Goal: Check status: Check status

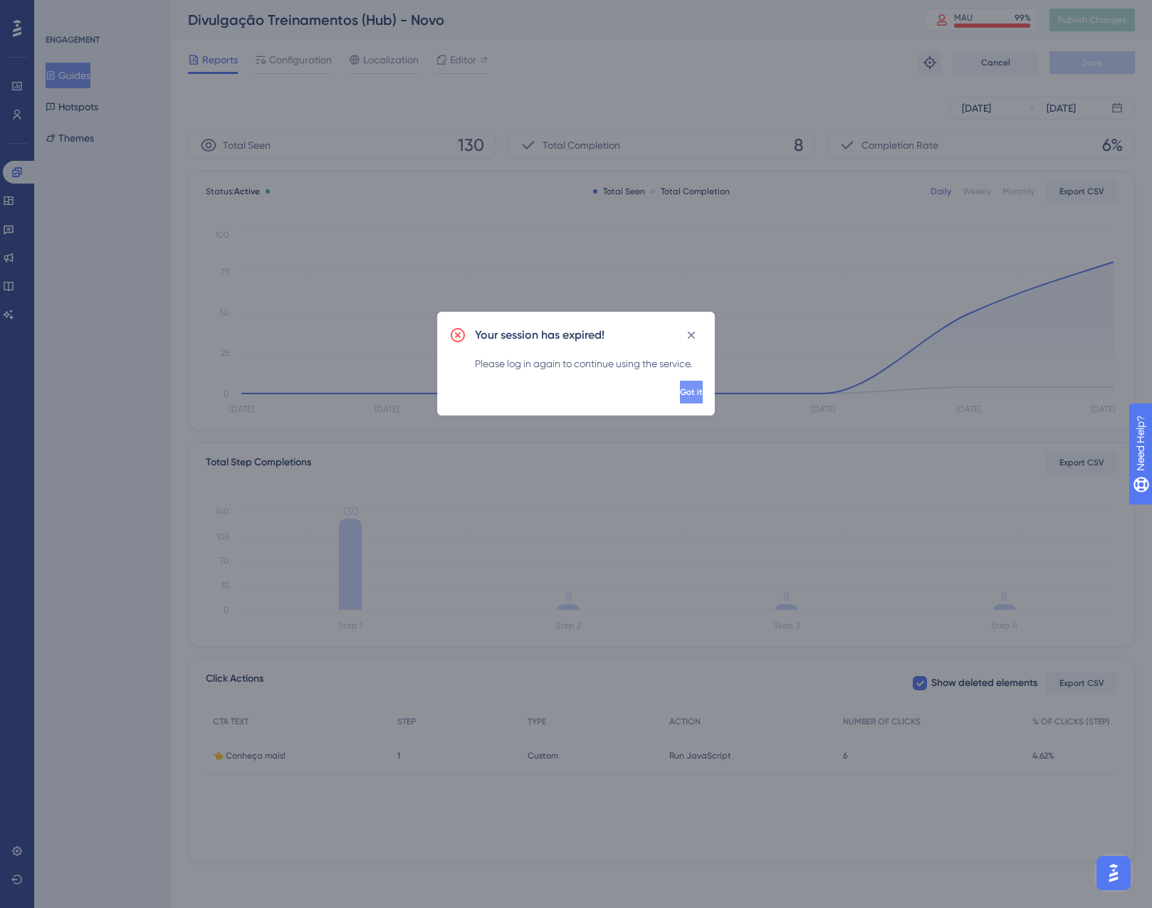
drag, startPoint x: 662, startPoint y: 377, endPoint x: 663, endPoint y: 389, distance: 11.4
click at [661, 380] on div "Your session has expired! Please log in again to continue using the service. Go…" at bounding box center [576, 364] width 278 height 104
click at [680, 389] on span "Got it" at bounding box center [691, 392] width 23 height 11
